Goal: Communication & Community: Answer question/provide support

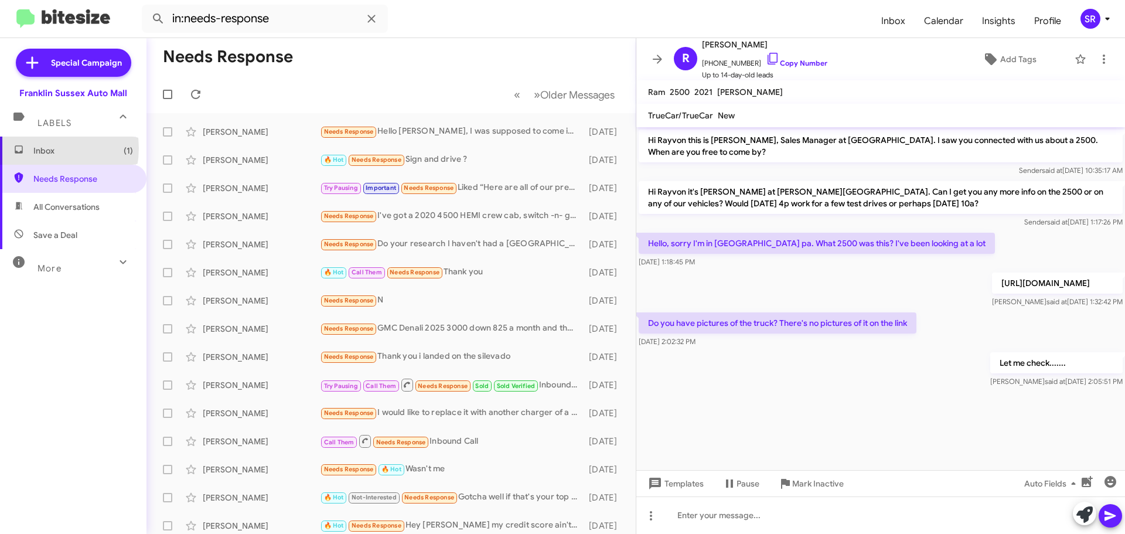
click at [45, 148] on span "Inbox (1)" at bounding box center [83, 151] width 100 height 12
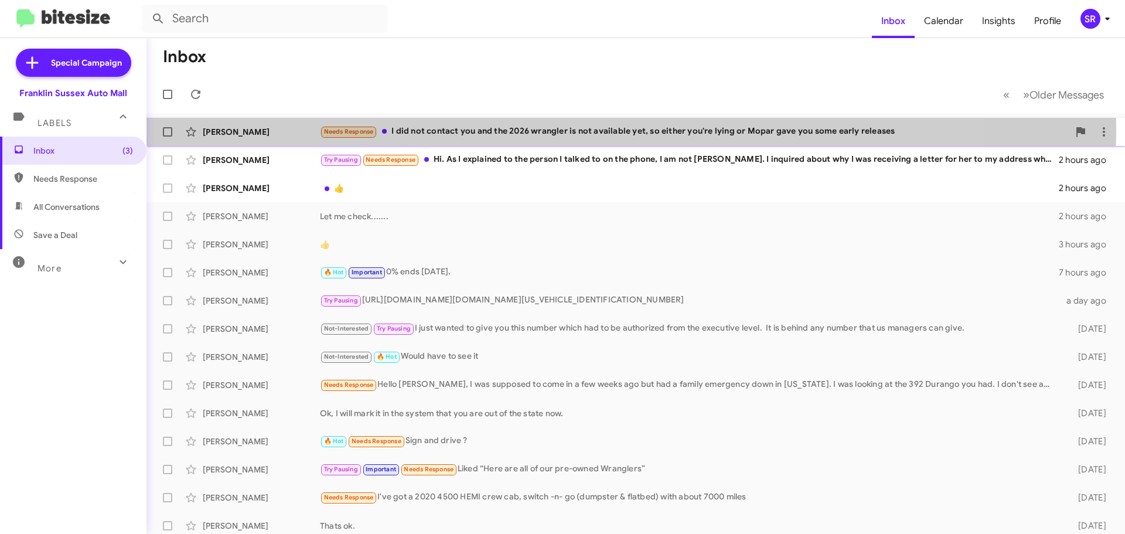
click at [529, 129] on div "Needs Response I did not contact you and the 2026 wrangler is not available yet…" at bounding box center [694, 131] width 749 height 13
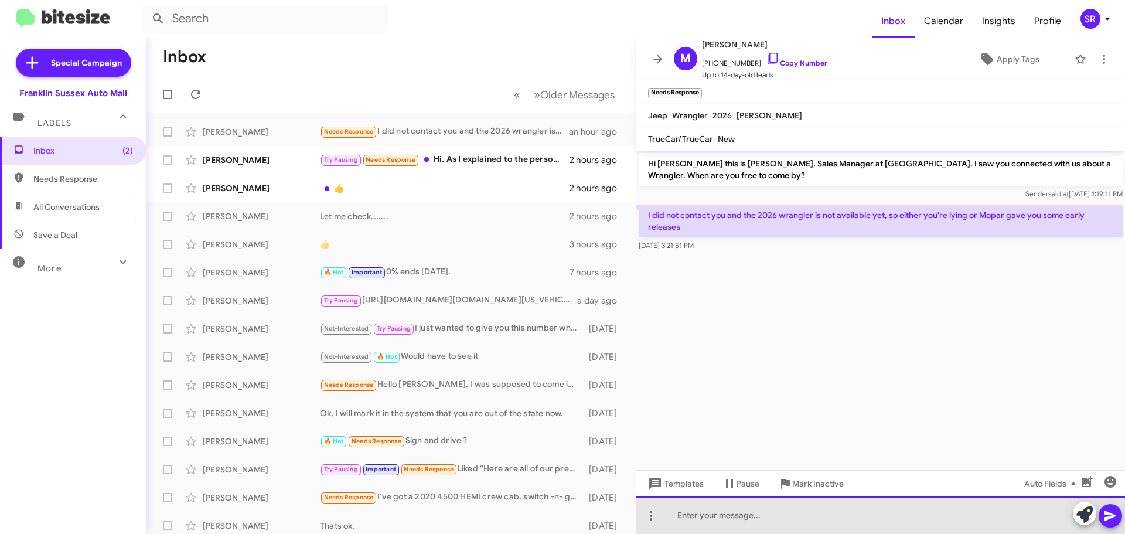
click at [740, 507] on div at bounding box center [880, 514] width 489 height 37
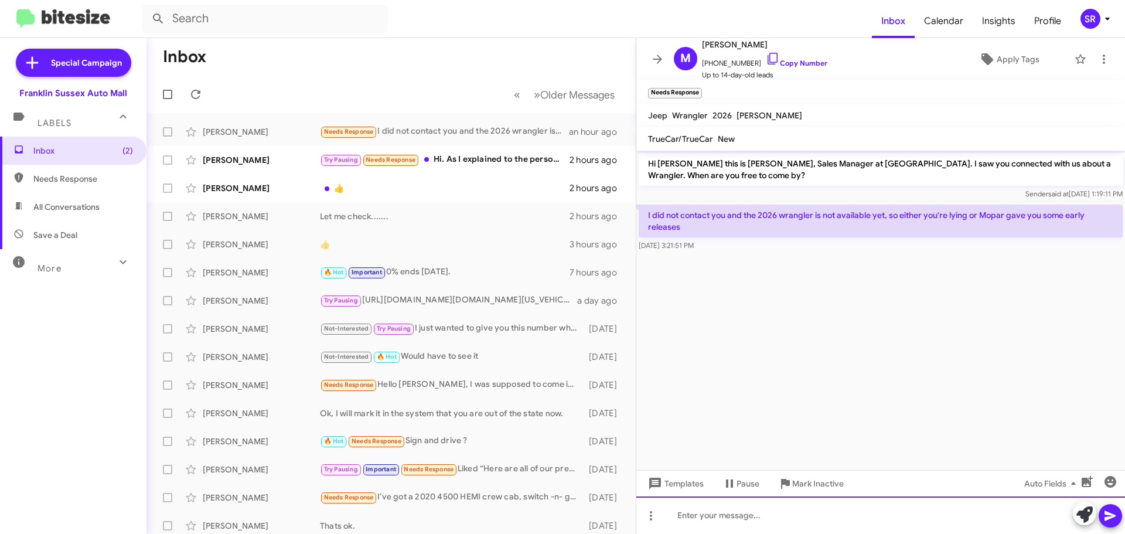
click at [729, 513] on div at bounding box center [880, 514] width 489 height 37
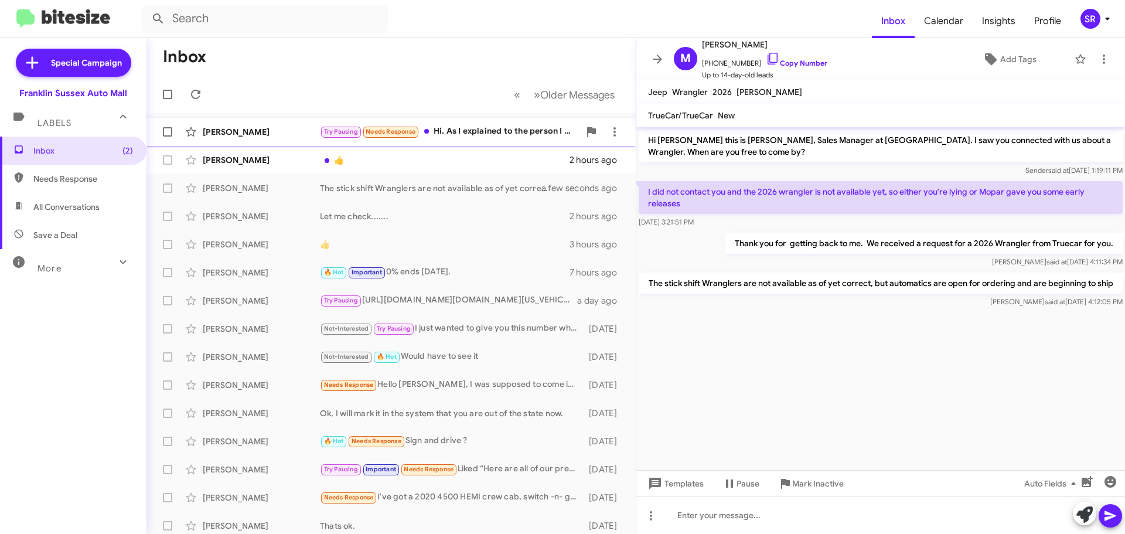
click at [483, 129] on div "Try Pausing Needs Response Hi. As I explained to the person I talked to on the …" at bounding box center [449, 131] width 259 height 13
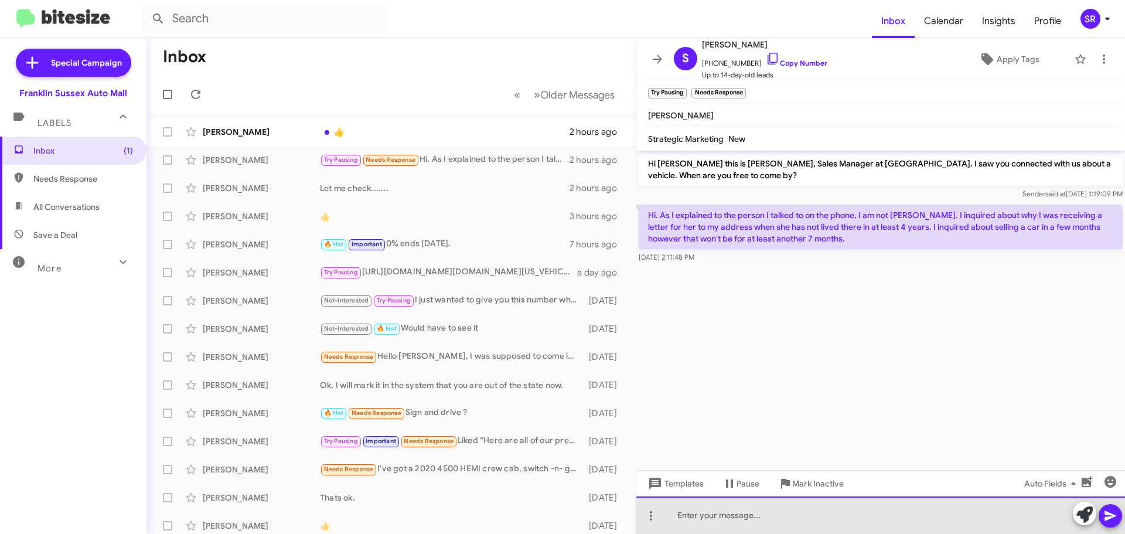
click at [770, 507] on div at bounding box center [880, 514] width 489 height 37
